Goal: Information Seeking & Learning: Learn about a topic

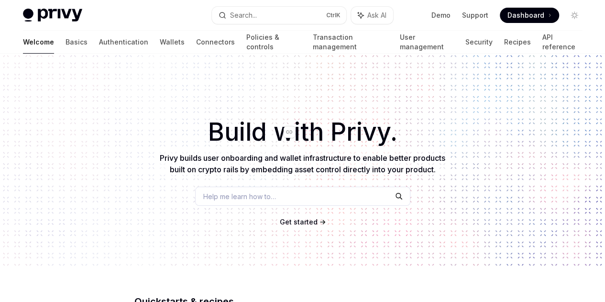
drag, startPoint x: 298, startPoint y: 126, endPoint x: 297, endPoint y: 120, distance: 6.3
click at [298, 126] on link "​" at bounding box center [293, 131] width 19 height 17
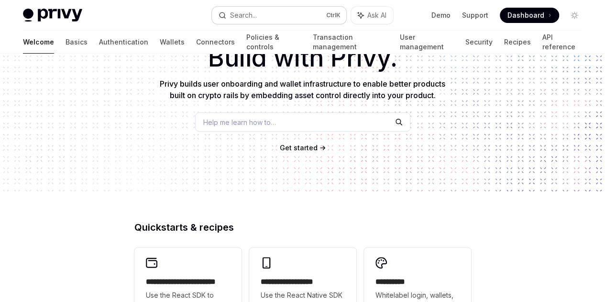
scroll to position [123, 0]
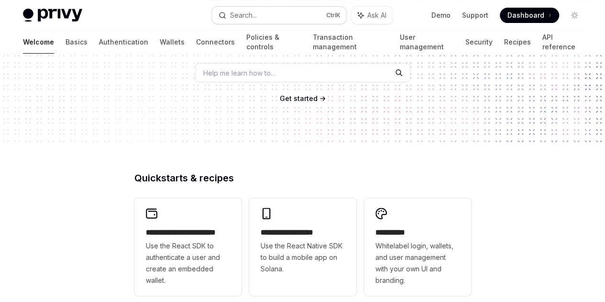
click at [277, 12] on button "Search... Ctrl K" at bounding box center [279, 15] width 134 height 17
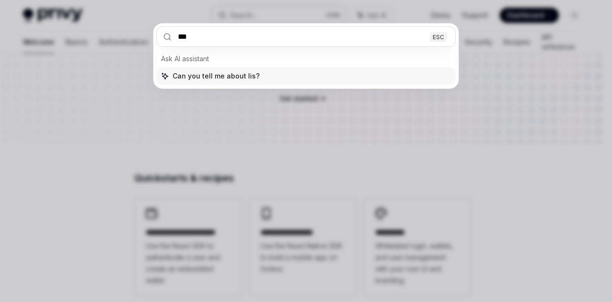
type input "****"
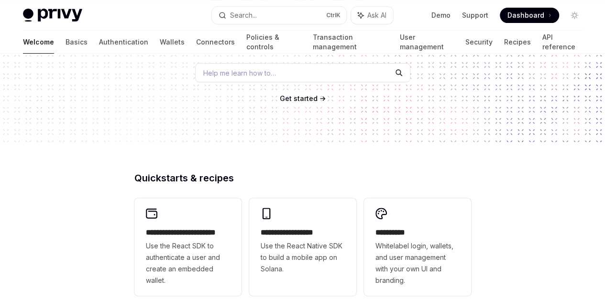
type textarea "*"
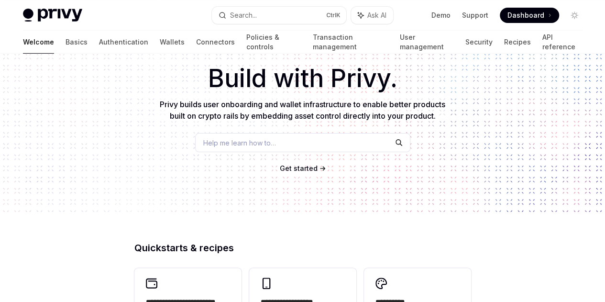
scroll to position [239, 0]
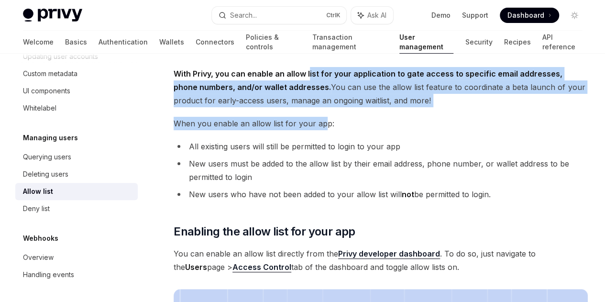
drag, startPoint x: 308, startPoint y: 73, endPoint x: 322, endPoint y: 142, distance: 70.2
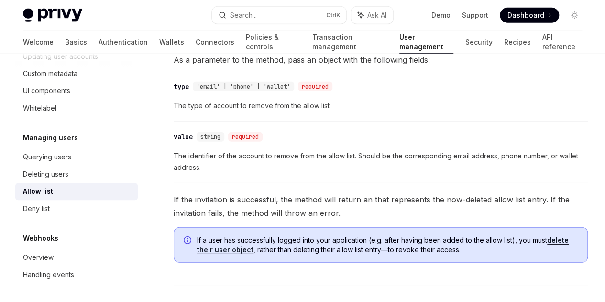
scroll to position [1440, 0]
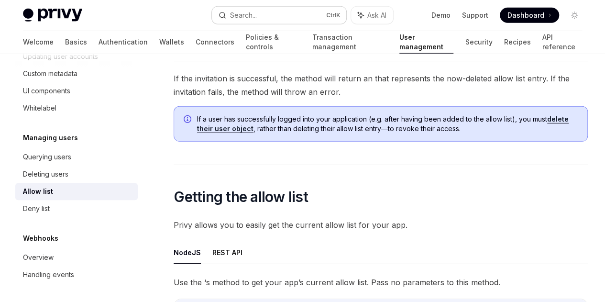
click at [263, 11] on button "Search... Ctrl K" at bounding box center [279, 15] width 134 height 17
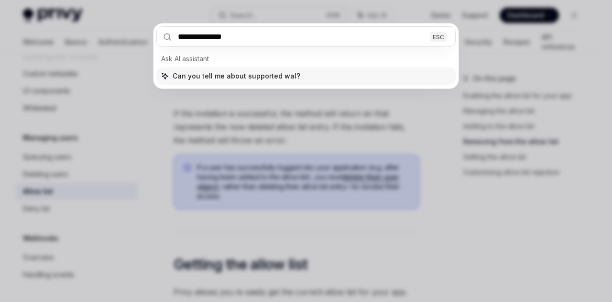
type input "**********"
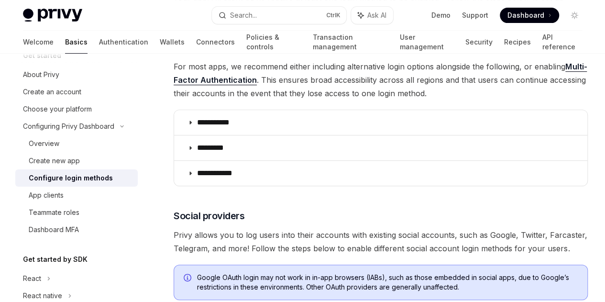
scroll to position [143, 0]
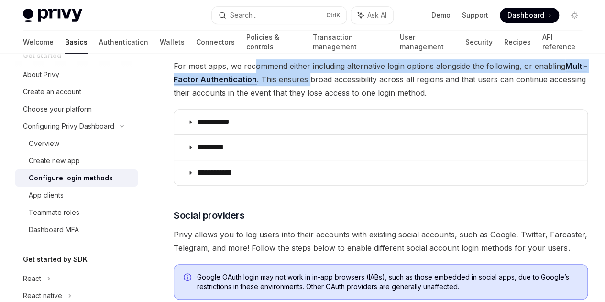
drag, startPoint x: 254, startPoint y: 97, endPoint x: 281, endPoint y: 125, distance: 38.9
click at [281, 99] on span "For most apps, we recommend either including alternative login options alongsid…" at bounding box center [381, 79] width 414 height 40
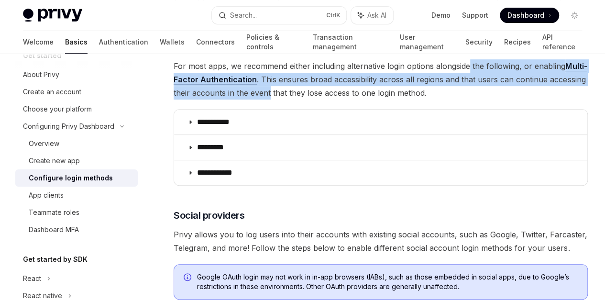
drag, startPoint x: 236, startPoint y: 110, endPoint x: 409, endPoint y: 139, distance: 175.5
click at [409, 99] on span "For most apps, we recommend either including alternative login options alongsid…" at bounding box center [381, 79] width 414 height 40
click at [349, 99] on span "For most apps, we recommend either including alternative login options alongsid…" at bounding box center [381, 79] width 414 height 40
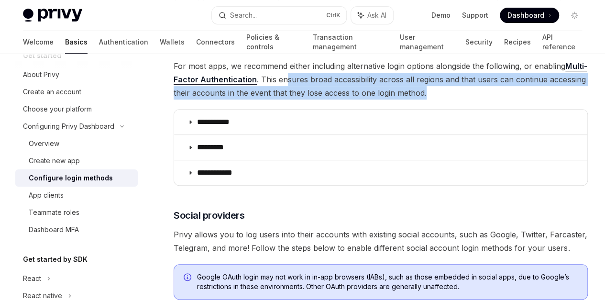
drag, startPoint x: 287, startPoint y: 132, endPoint x: 332, endPoint y: 145, distance: 46.9
click at [332, 99] on span "For most apps, we recommend either including alternative login options alongsid…" at bounding box center [381, 79] width 414 height 40
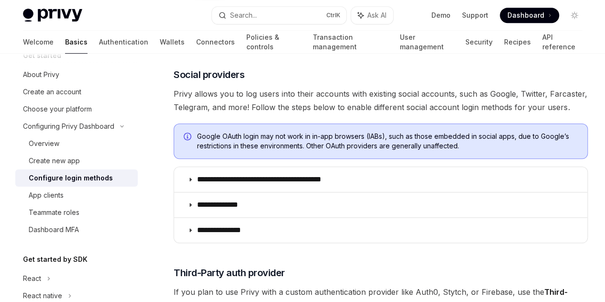
scroll to position [239, 0]
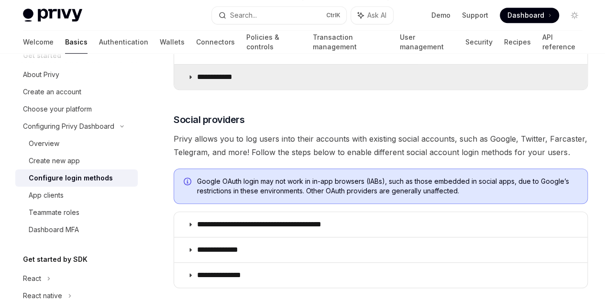
click at [242, 89] on summary "**********" at bounding box center [380, 77] width 413 height 25
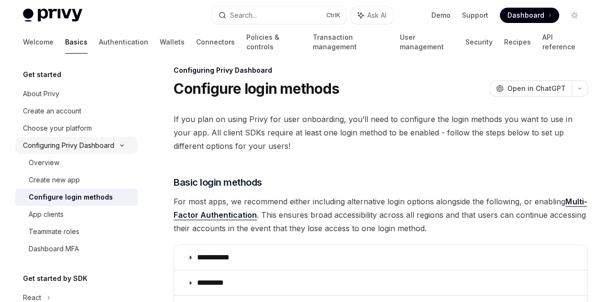
click at [77, 151] on div "Configuring Privy Dashboard" at bounding box center [68, 145] width 91 height 11
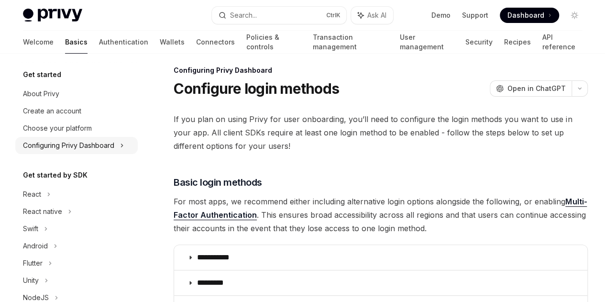
click at [77, 151] on div "Configuring Privy Dashboard" at bounding box center [68, 145] width 91 height 11
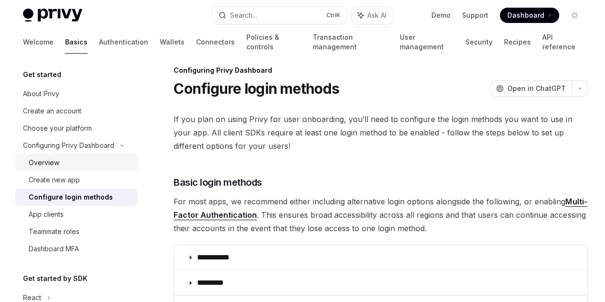
click at [77, 166] on div "Overview" at bounding box center [80, 162] width 103 height 11
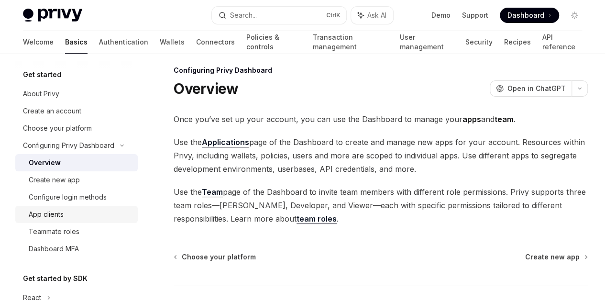
click at [78, 214] on div "App clients" at bounding box center [80, 214] width 103 height 11
type textarea "*"
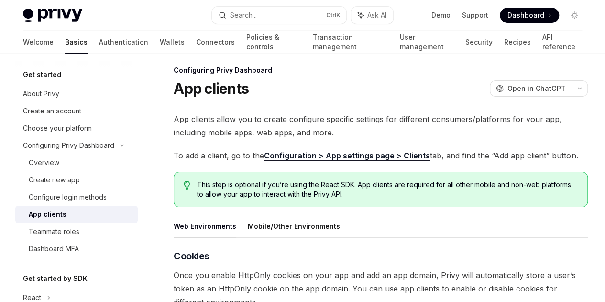
click at [238, 162] on span "To add a client, go to the Configuration > App settings page > Clients tab, and…" at bounding box center [381, 155] width 414 height 13
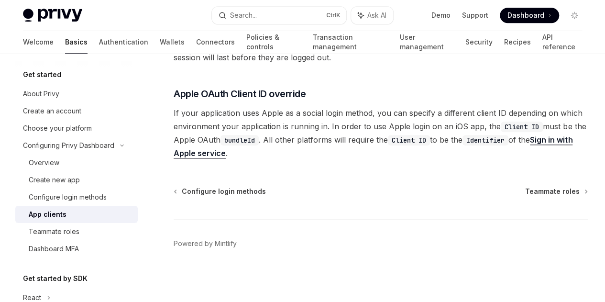
scroll to position [199, 0]
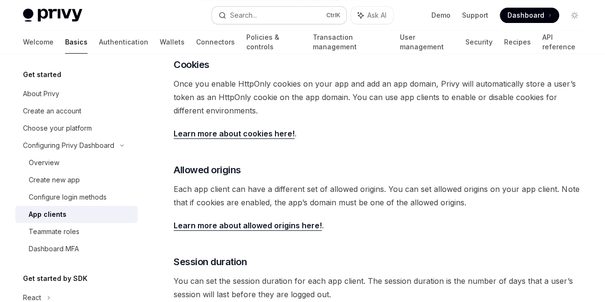
click at [248, 16] on div "Search..." at bounding box center [243, 15] width 27 height 11
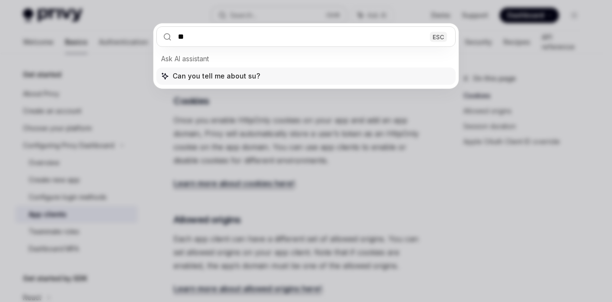
type input "*"
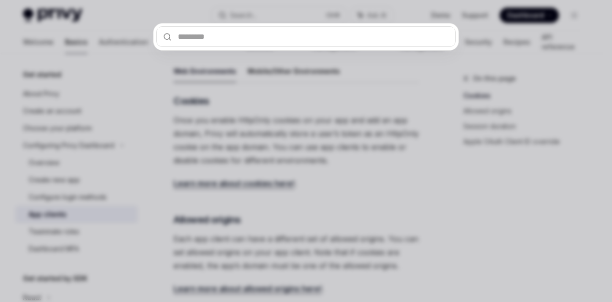
click at [234, 37] on input "text" at bounding box center [305, 36] width 299 height 21
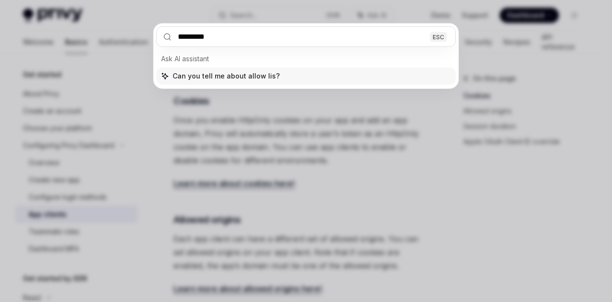
type input "**********"
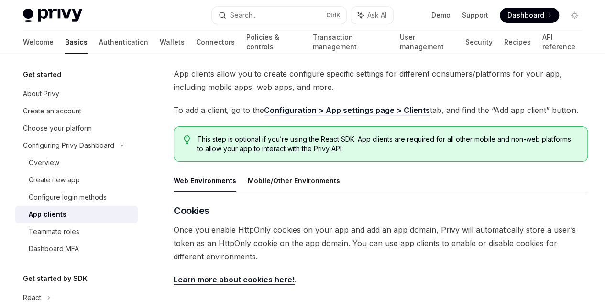
scroll to position [239, 0]
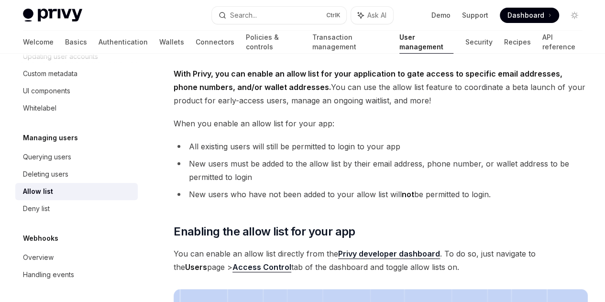
type textarea "*"
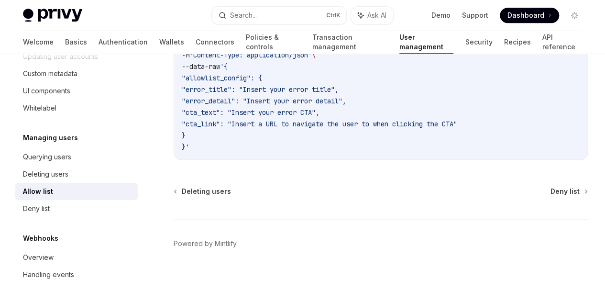
scroll to position [2427, 0]
